Goal: Task Accomplishment & Management: Use online tool/utility

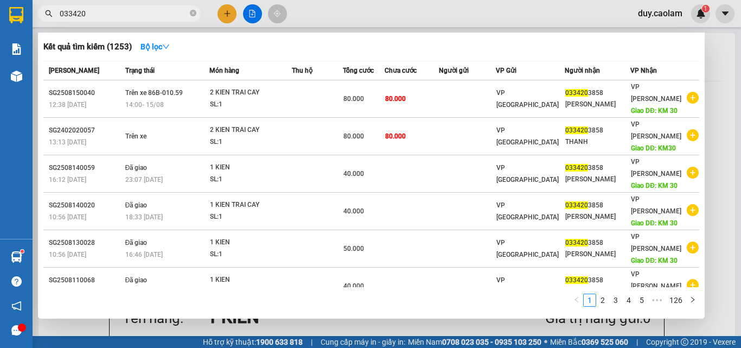
click at [721, 58] on div at bounding box center [370, 174] width 741 height 348
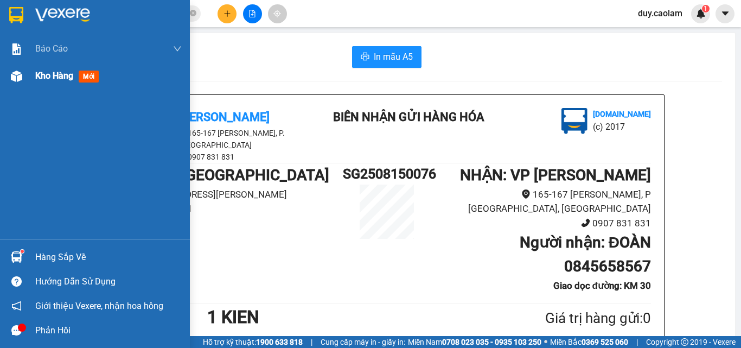
click at [47, 79] on span "Kho hàng" at bounding box center [54, 76] width 38 height 10
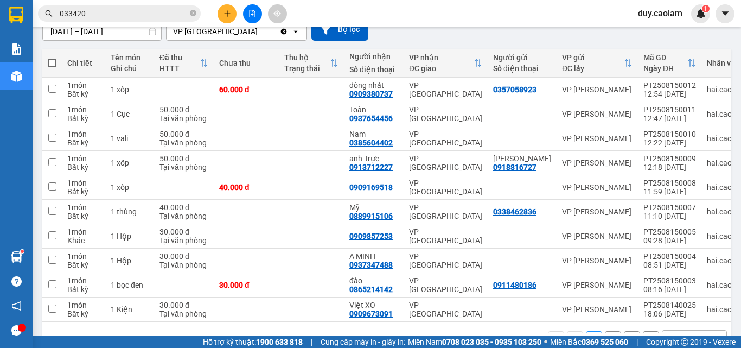
scroll to position [109, 0]
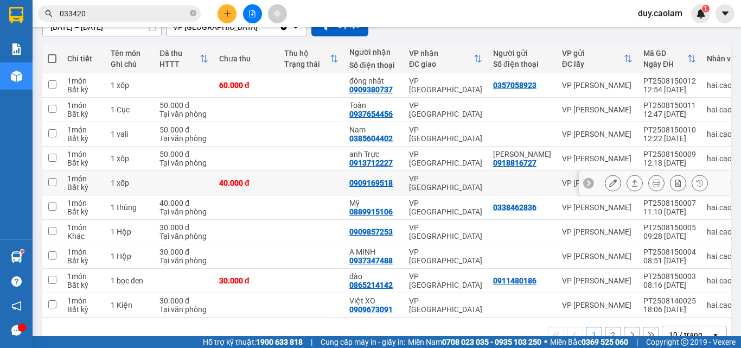
click at [609, 183] on icon at bounding box center [613, 183] width 8 height 8
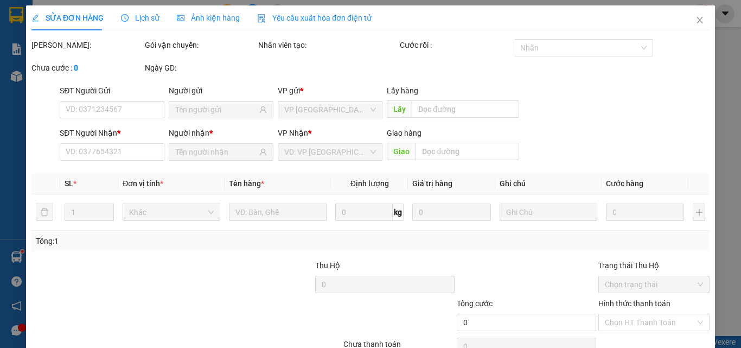
type input "0909169518"
type input "40.000"
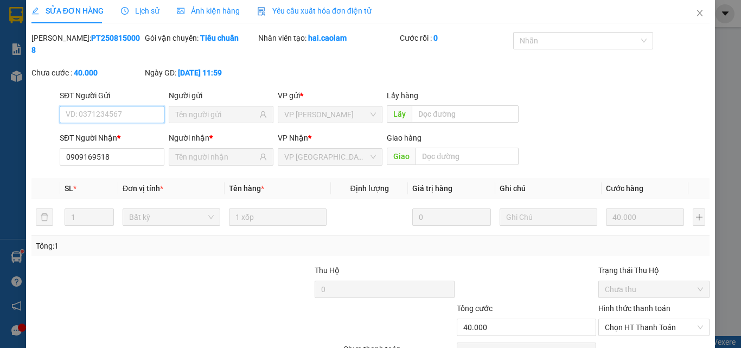
scroll to position [56, 0]
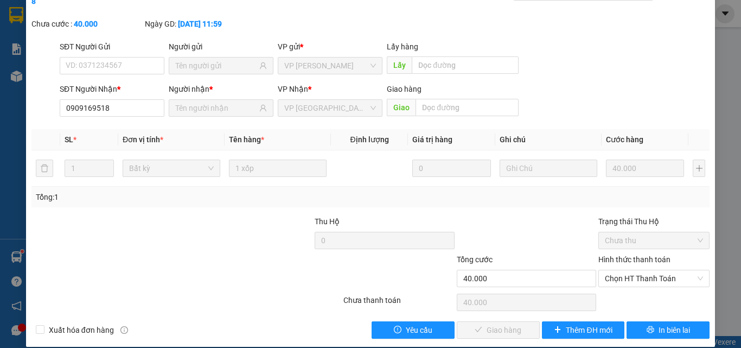
click at [650, 255] on label "Hình thức thanh toán" at bounding box center [635, 259] width 72 height 9
click at [650, 270] on input "Hình thức thanh toán" at bounding box center [650, 278] width 91 height 16
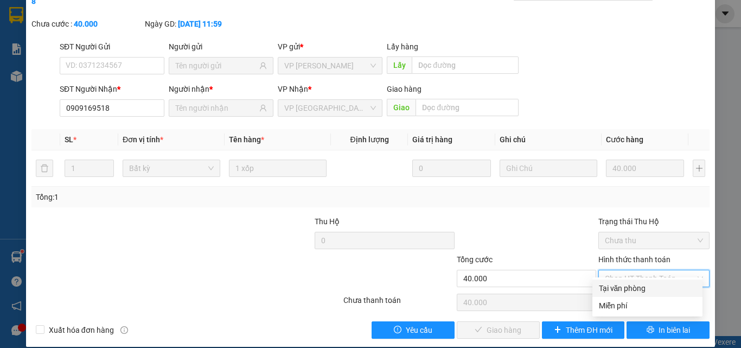
drag, startPoint x: 635, startPoint y: 288, endPoint x: 573, endPoint y: 298, distance: 62.6
click at [631, 289] on div "Tại văn phòng" at bounding box center [647, 288] width 97 height 12
type input "0"
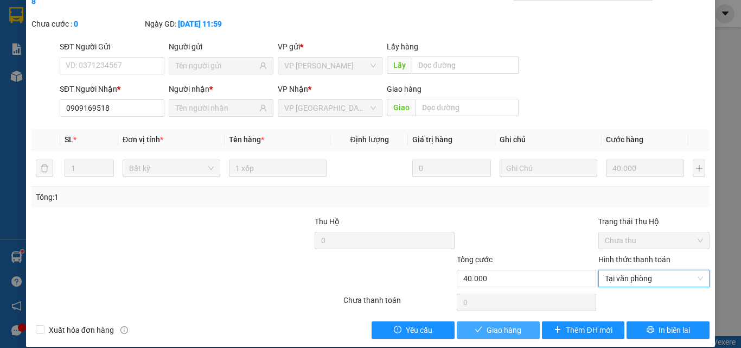
click at [506, 324] on span "Giao hàng" at bounding box center [504, 330] width 35 height 12
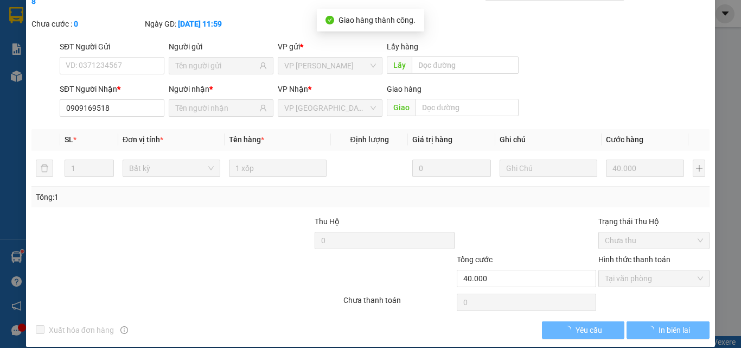
scroll to position [0, 0]
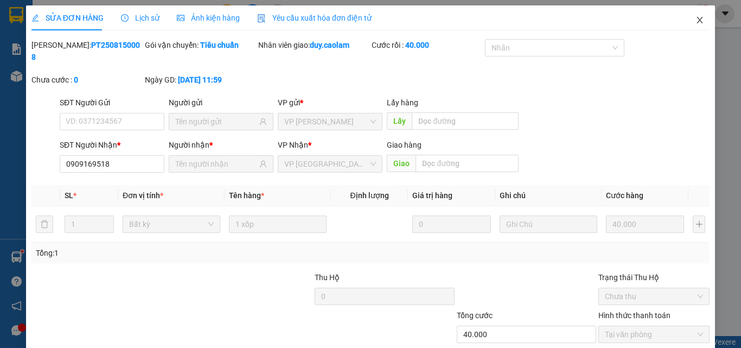
click at [696, 24] on icon "close" at bounding box center [700, 20] width 9 height 9
click at [695, 24] on div "Kết quả tìm kiếm ( 1253 ) Bộ lọc Mã ĐH Trạng thái Món hàng Thu hộ Tổng cước Chư…" at bounding box center [370, 13] width 741 height 27
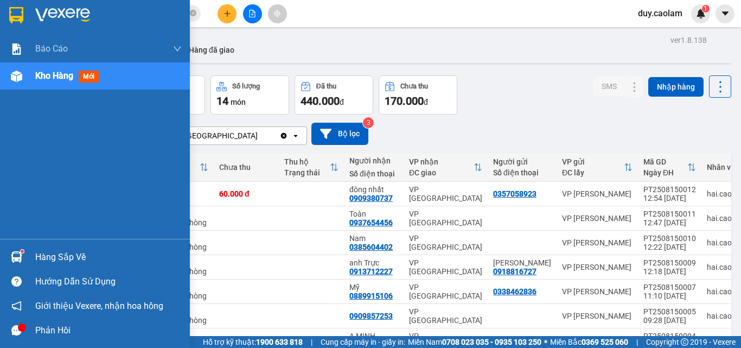
drag, startPoint x: 35, startPoint y: 76, endPoint x: 77, endPoint y: 73, distance: 42.4
click at [35, 76] on div "Kho hàng mới" at bounding box center [95, 75] width 190 height 27
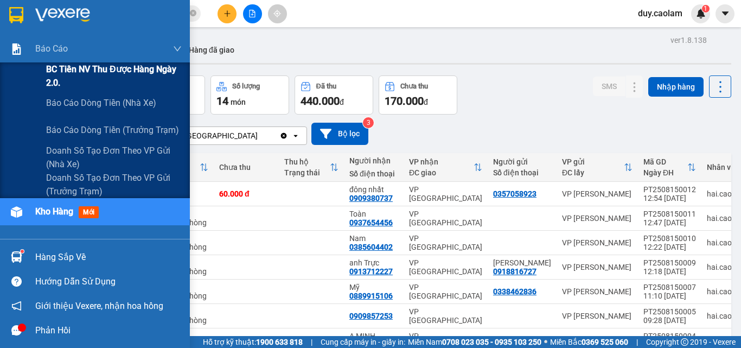
click at [85, 80] on span "BC Tiền NV thu được hàng ngày 2.0." at bounding box center [114, 75] width 136 height 27
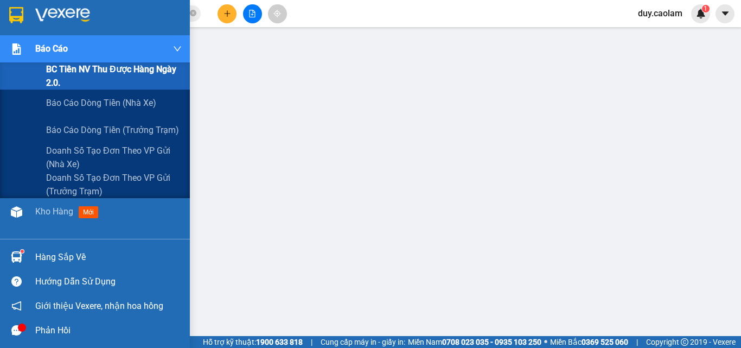
click at [74, 50] on div "Báo cáo" at bounding box center [108, 48] width 147 height 27
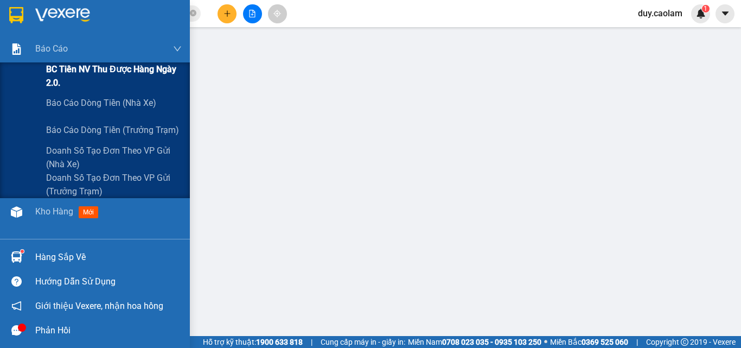
click at [86, 74] on span "BC Tiền NV thu được hàng ngày 2.0." at bounding box center [114, 75] width 136 height 27
